Goal: Task Accomplishment & Management: Use online tool/utility

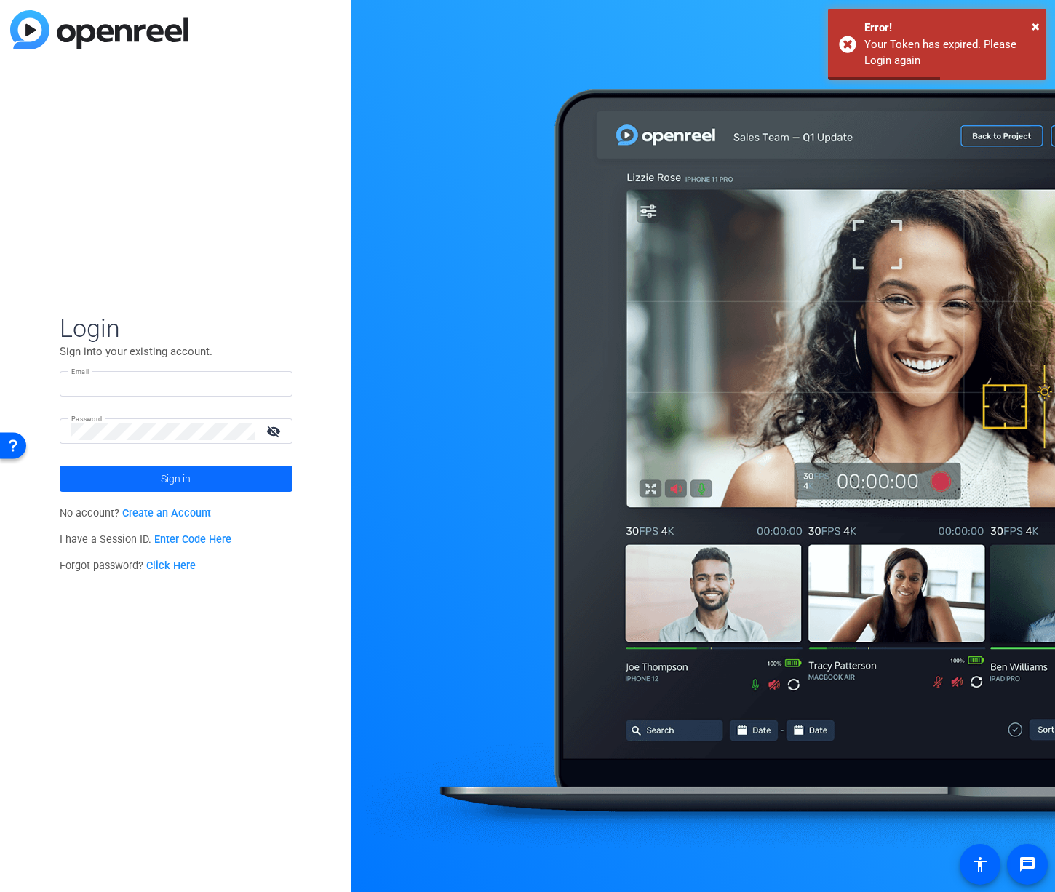
type input "[PERSON_NAME][EMAIL_ADDRESS][DOMAIN_NAME]"
click at [178, 474] on span "Sign in" at bounding box center [176, 478] width 30 height 36
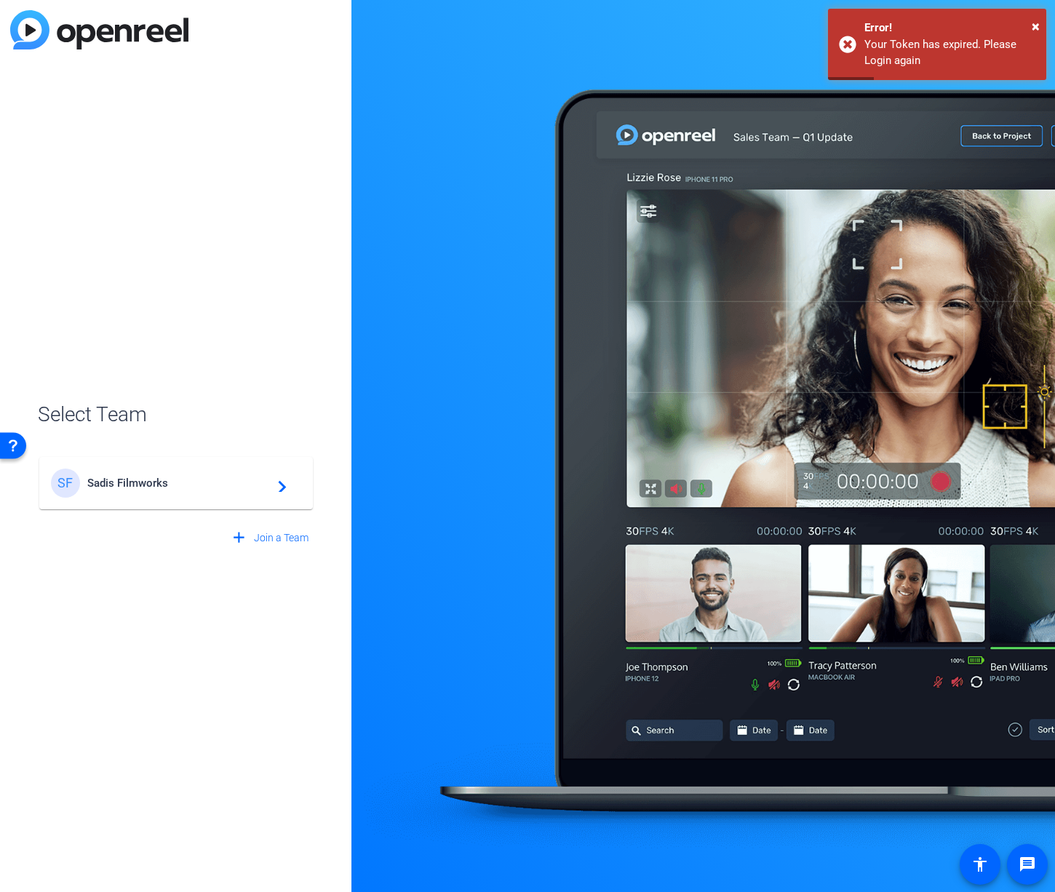
click at [180, 479] on span "Sadis Filmworks" at bounding box center [178, 482] width 182 height 13
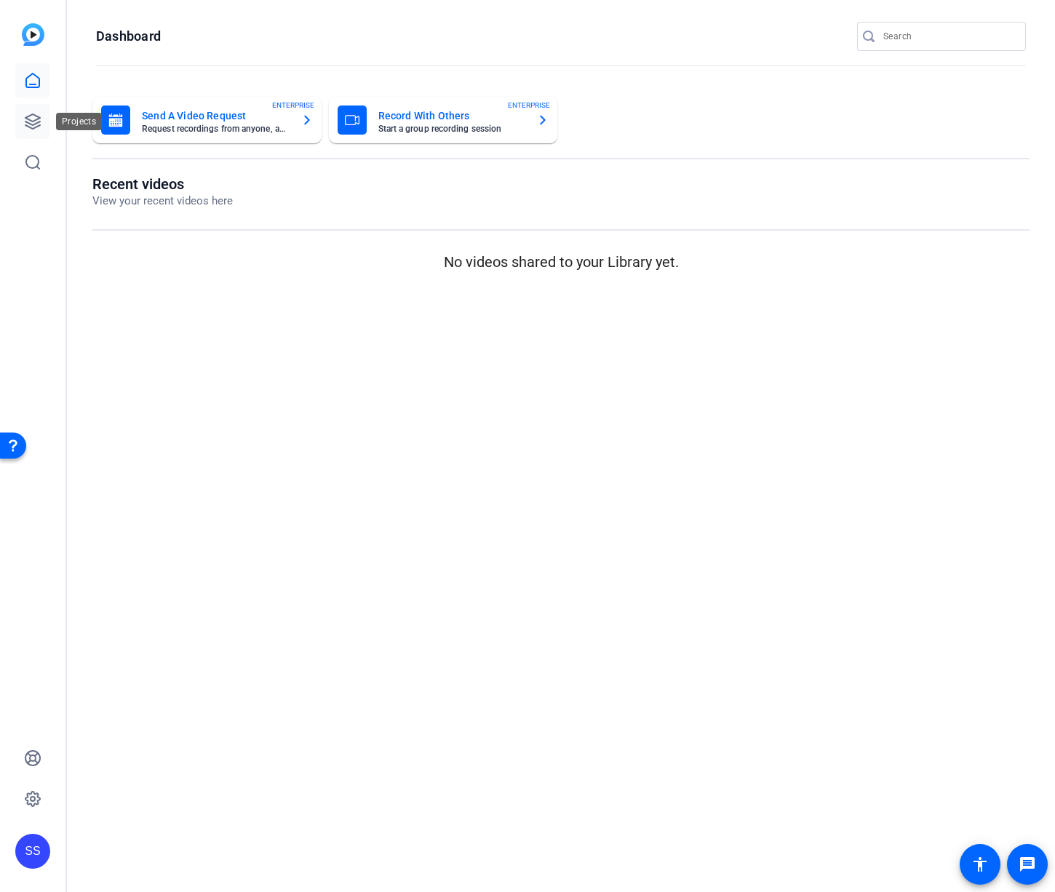
click at [34, 120] on icon at bounding box center [32, 121] width 15 height 15
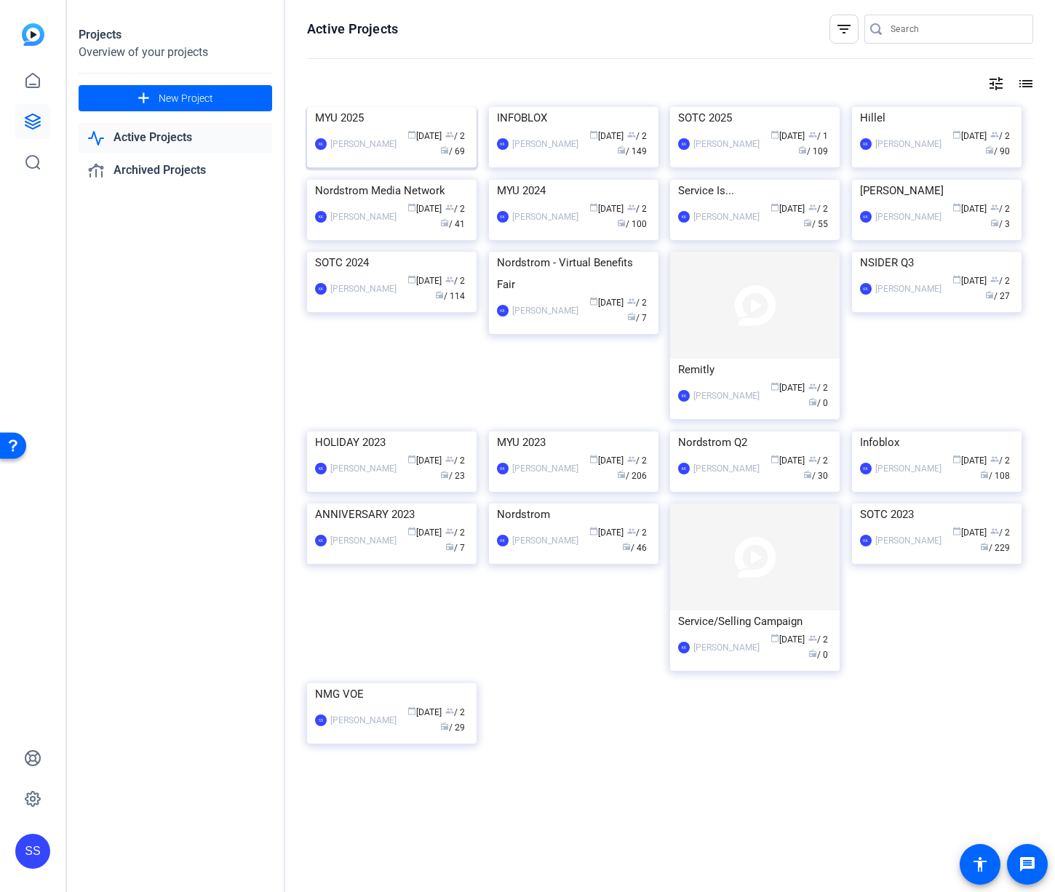
click at [384, 107] on img at bounding box center [392, 107] width 170 height 0
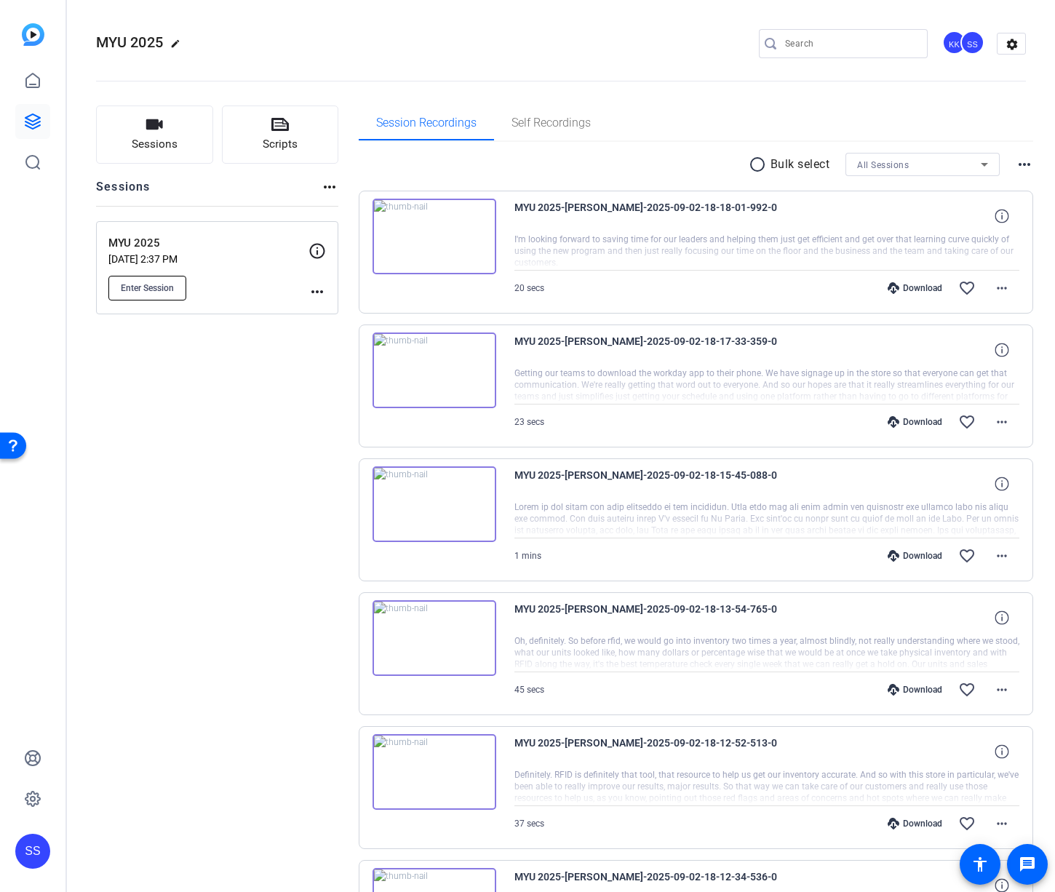
click at [175, 281] on button "Enter Session" at bounding box center [147, 288] width 78 height 25
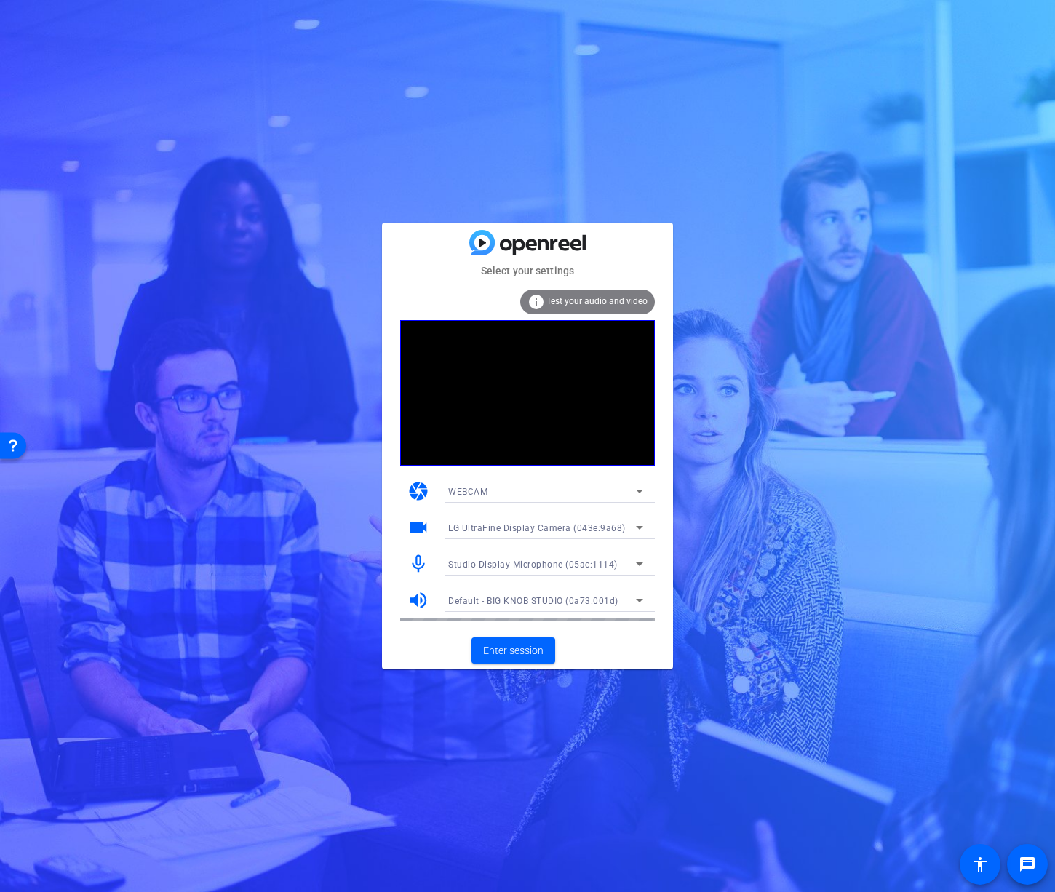
click at [527, 564] on span "Studio Display Microphone (05ac:1114)" at bounding box center [533, 564] width 170 height 10
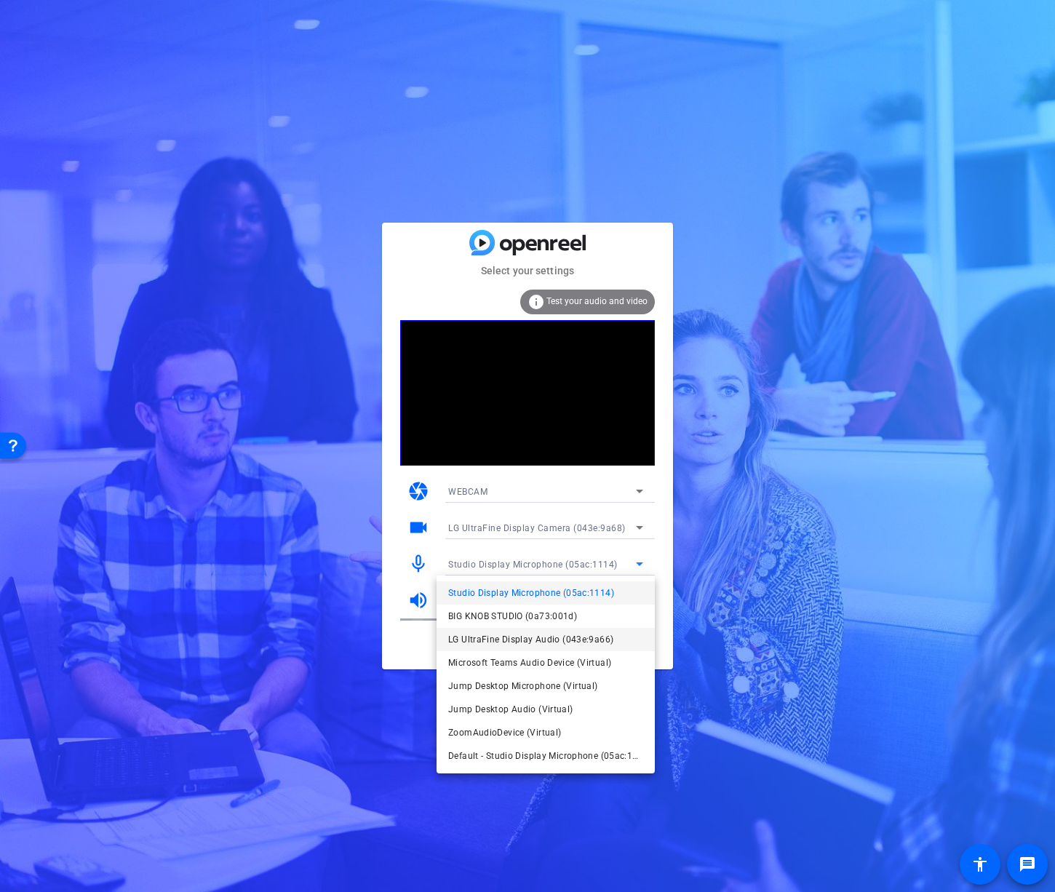
click at [237, 198] on span "LG UltraFine Display Audio (043e:9a66)" at bounding box center [141, 192] width 192 height 9
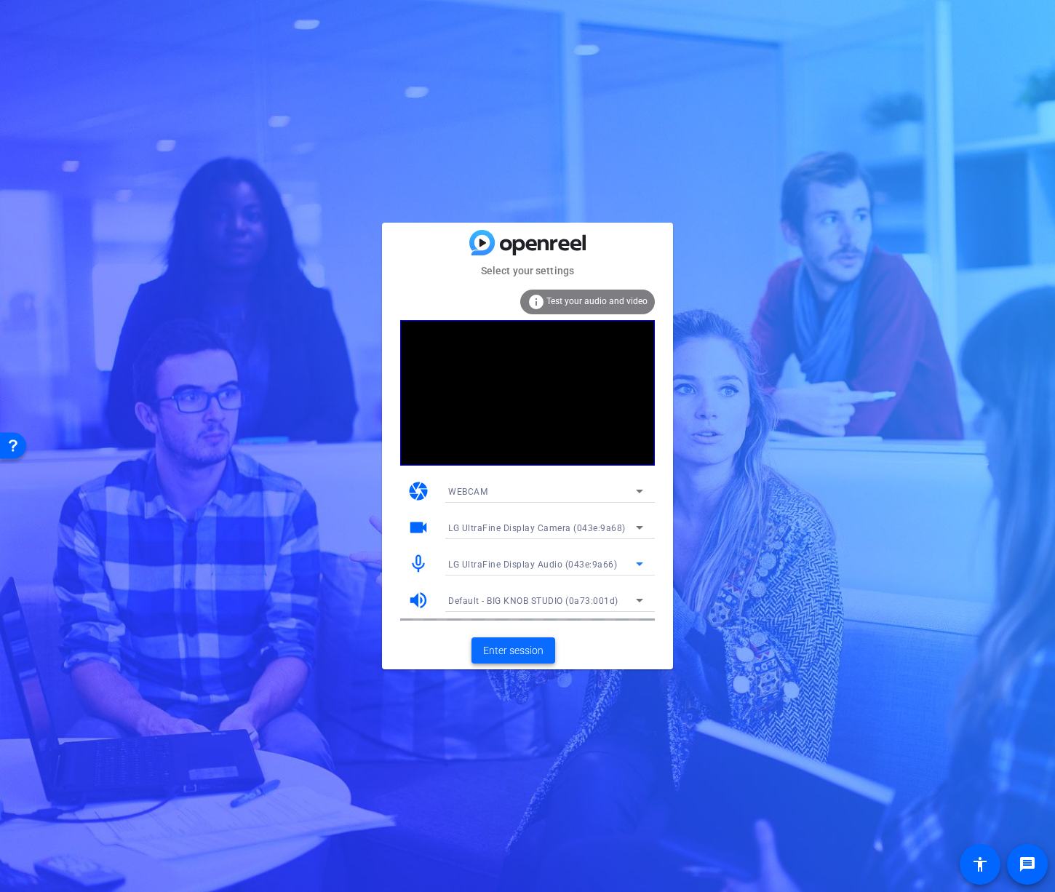
click at [517, 644] on span "Enter session" at bounding box center [513, 650] width 60 height 15
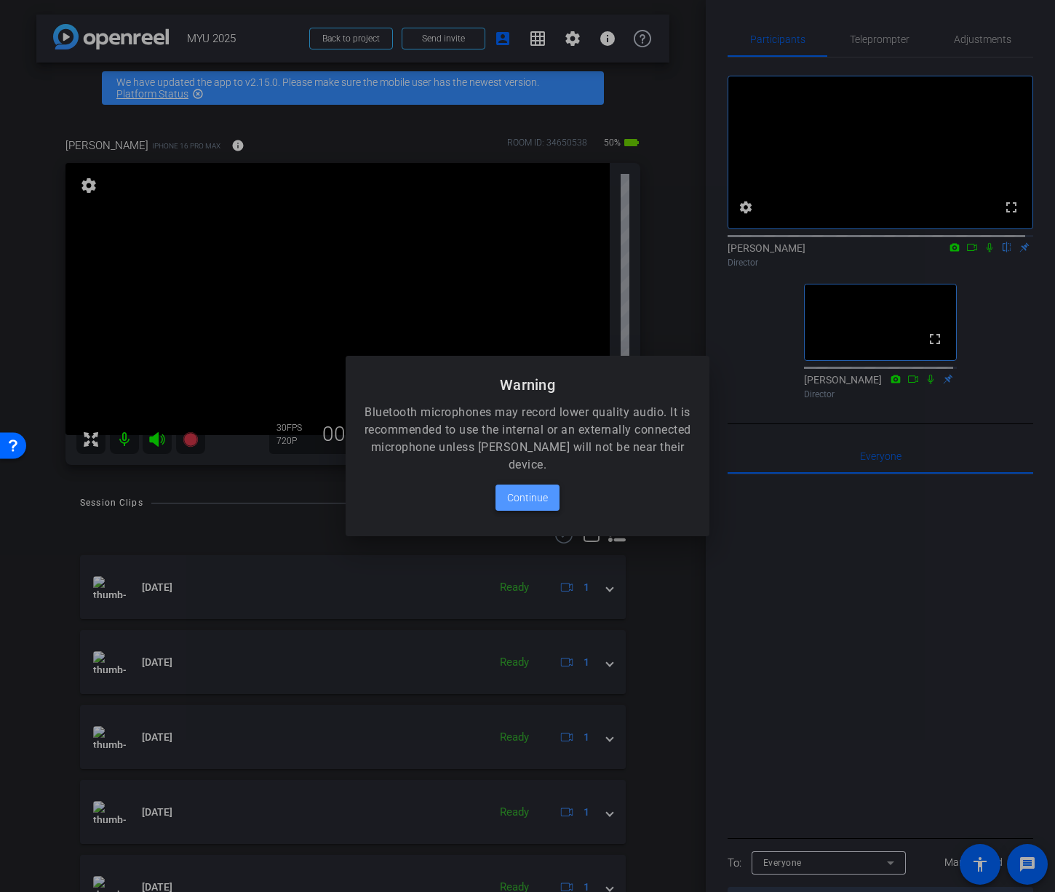
click at [534, 505] on span "Continue" at bounding box center [527, 497] width 41 height 17
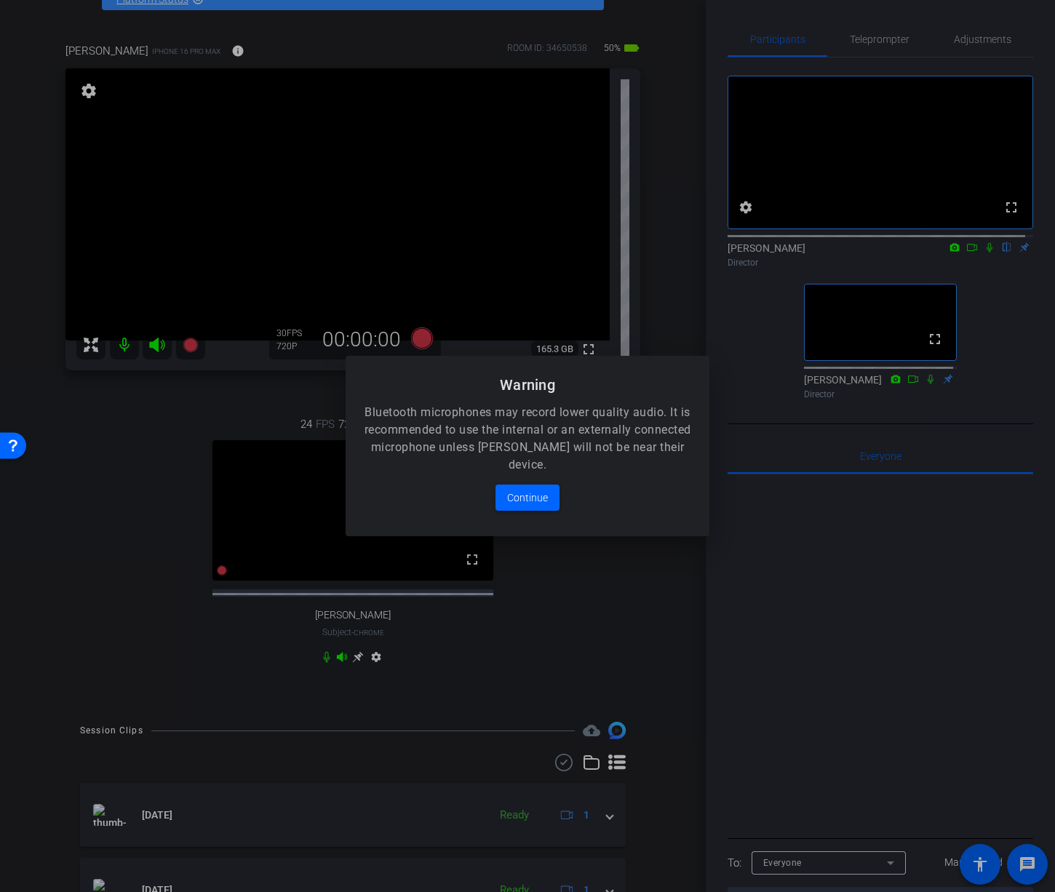
scroll to position [104, 0]
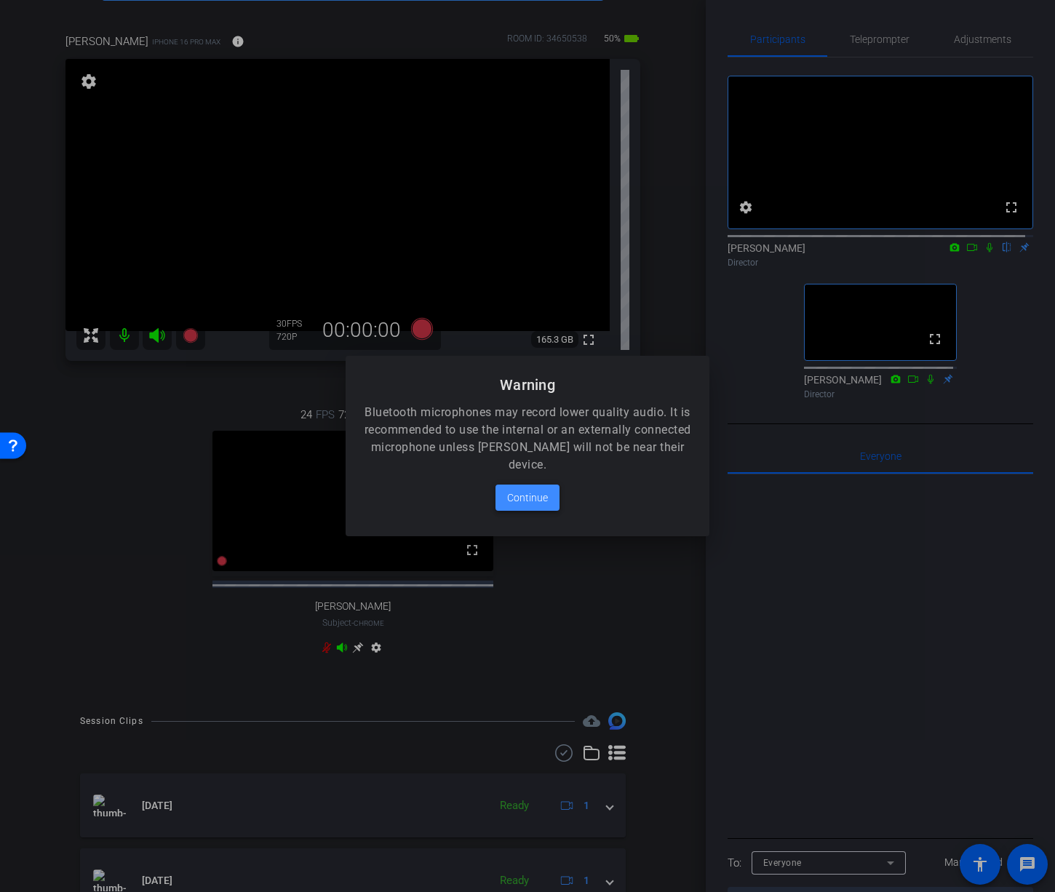
click at [533, 506] on span at bounding box center [527, 497] width 64 height 35
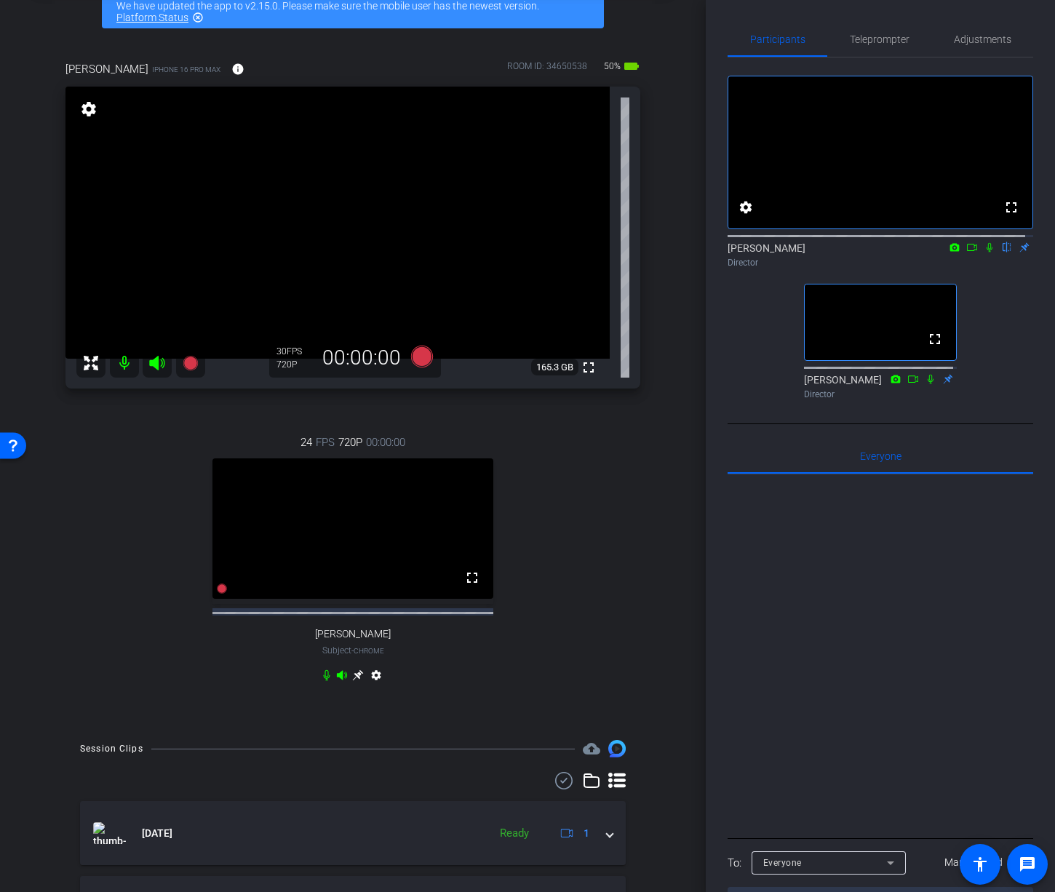
scroll to position [67, 0]
